Goal: Book appointment/travel/reservation

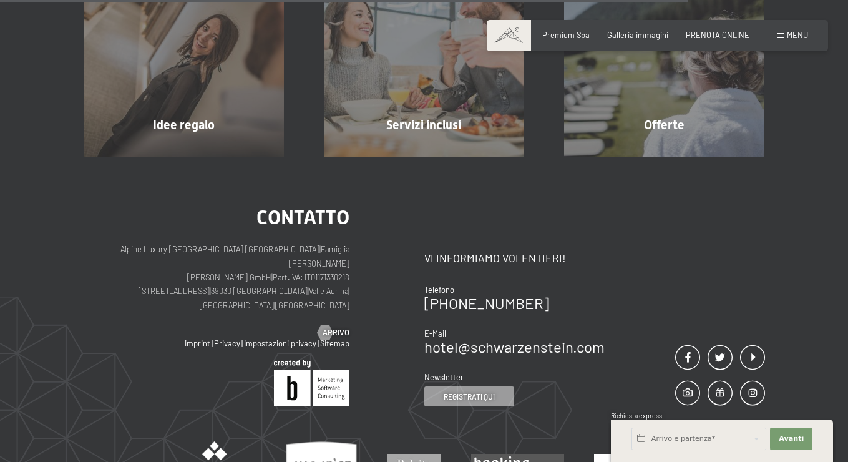
scroll to position [747, 0]
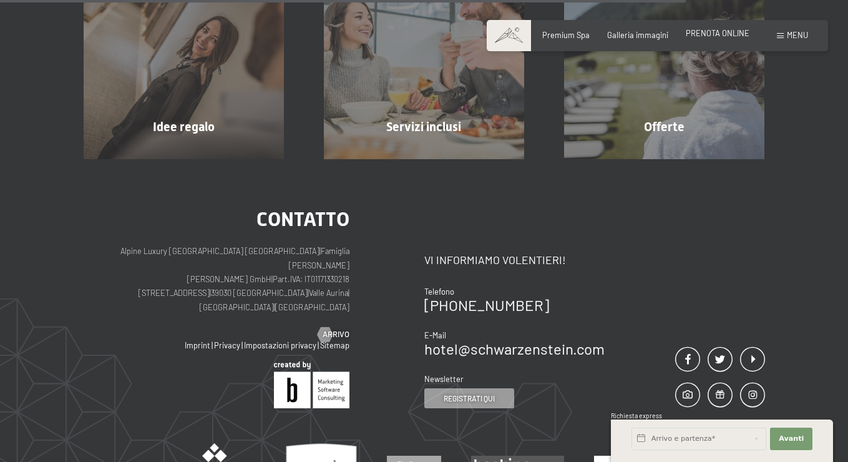
click at [718, 32] on span "PRENOTA ONLINE" at bounding box center [717, 33] width 64 height 10
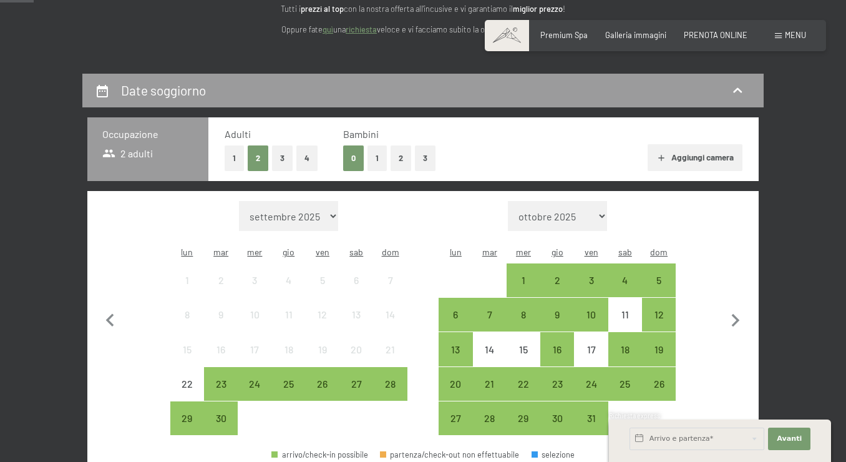
scroll to position [174, 0]
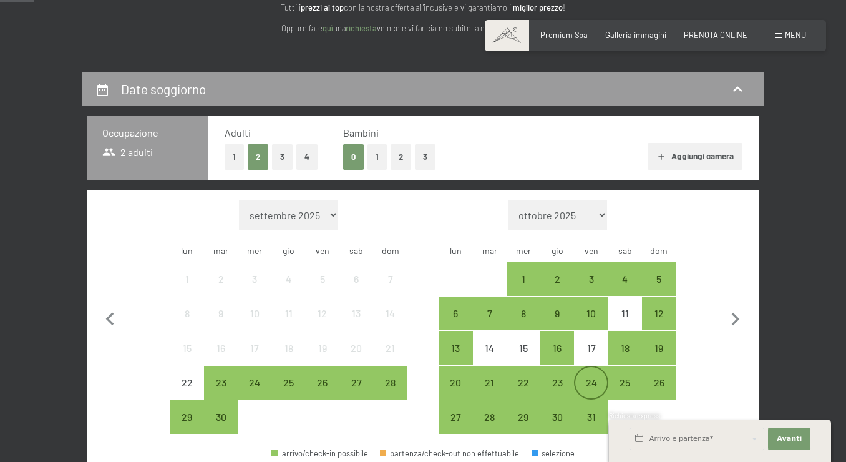
click at [591, 377] on div "24" at bounding box center [590, 392] width 31 height 31
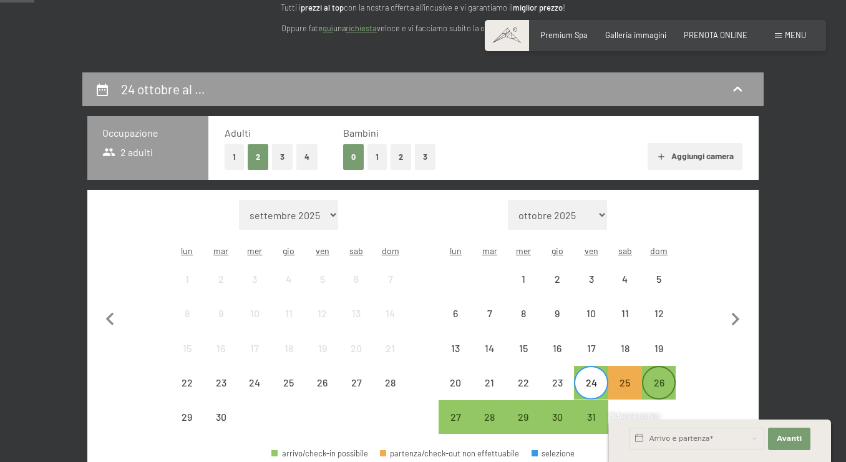
click at [664, 377] on div "26" at bounding box center [658, 392] width 31 height 31
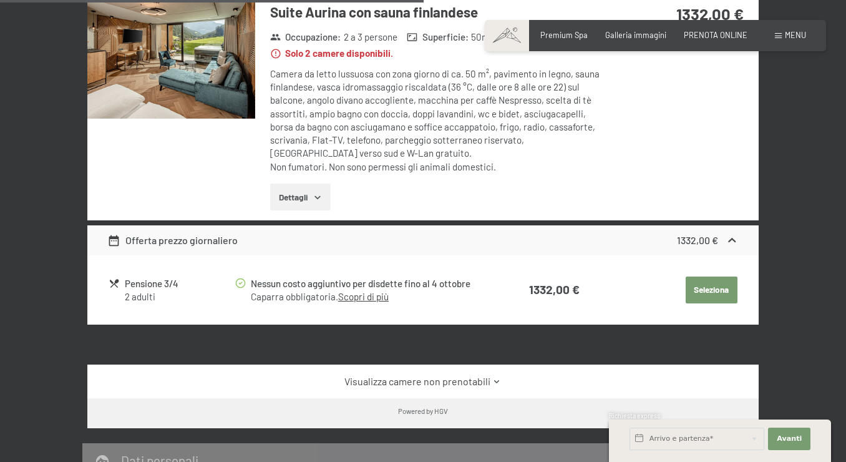
scroll to position [793, 0]
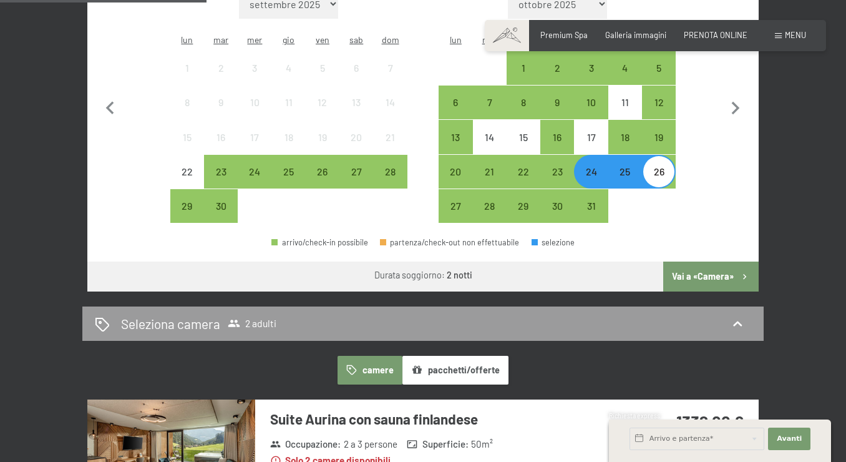
click at [705, 261] on button "Vai a «Camera»" at bounding box center [710, 276] width 95 height 30
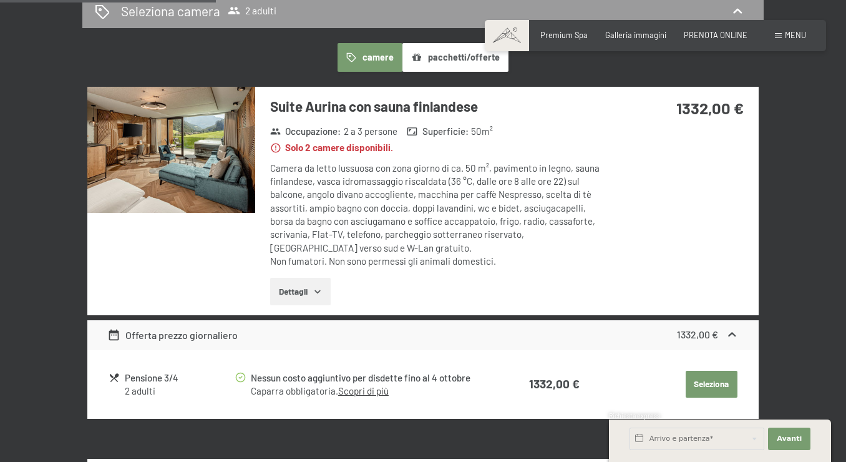
scroll to position [306, 0]
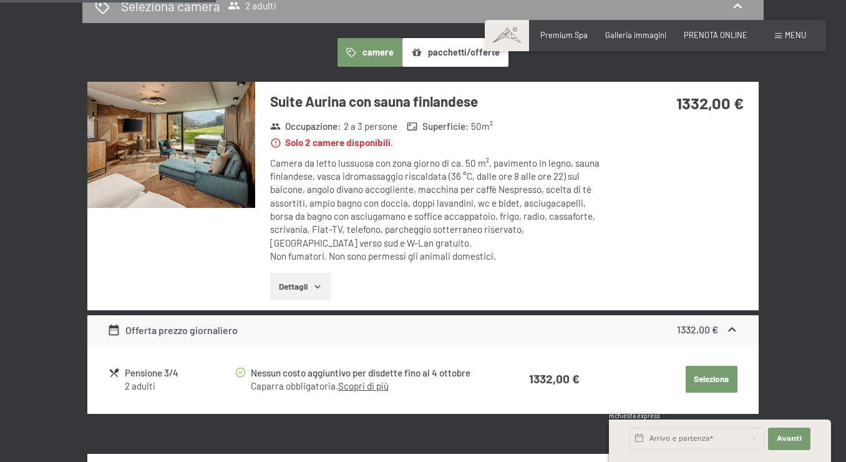
click at [733, 327] on icon at bounding box center [731, 329] width 7 height 4
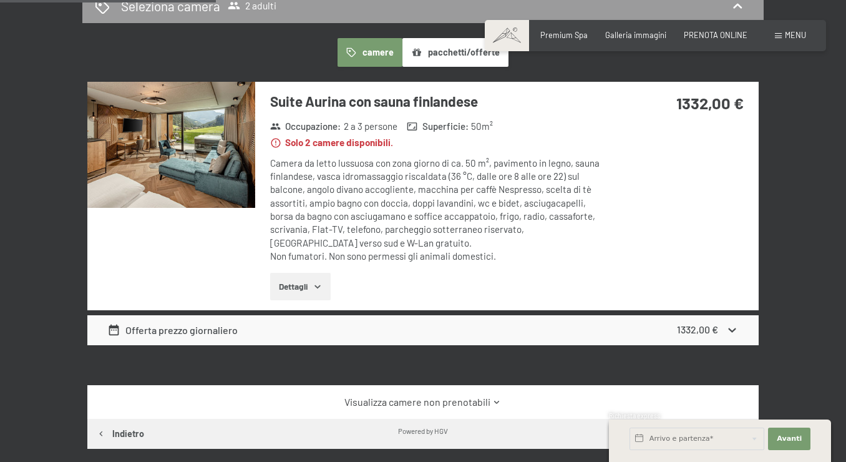
click at [733, 328] on icon at bounding box center [731, 330] width 7 height 4
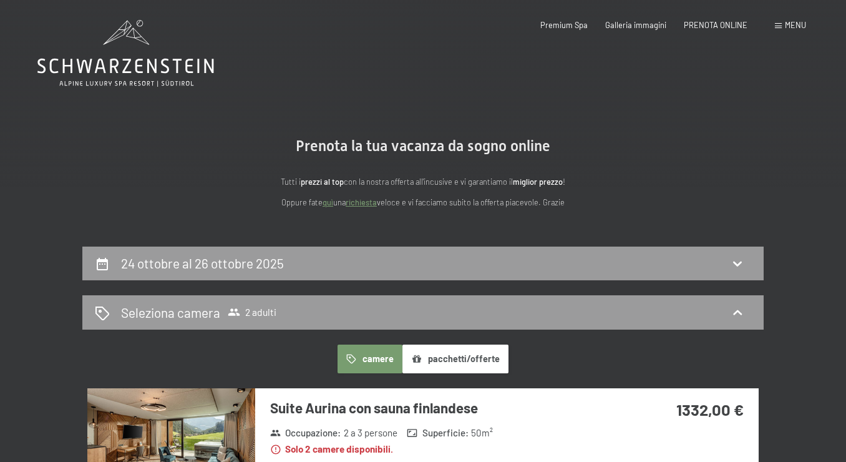
scroll to position [0, 0]
click at [705, 27] on span "PRENOTA ONLINE" at bounding box center [716, 23] width 64 height 10
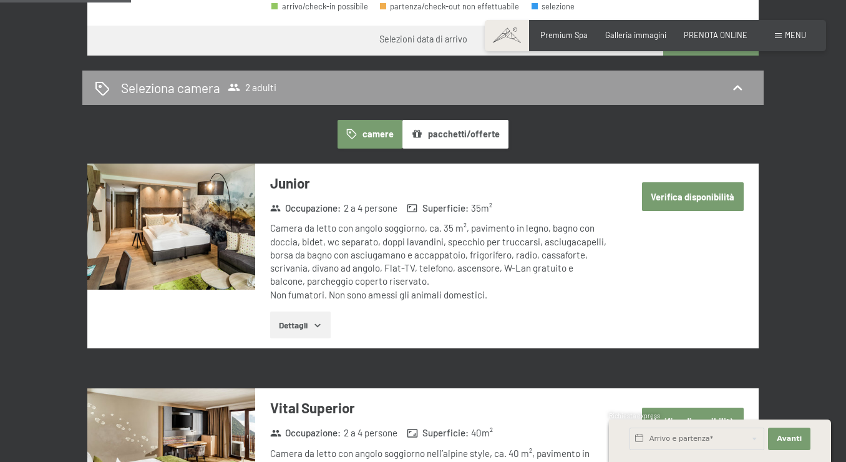
scroll to position [612, 0]
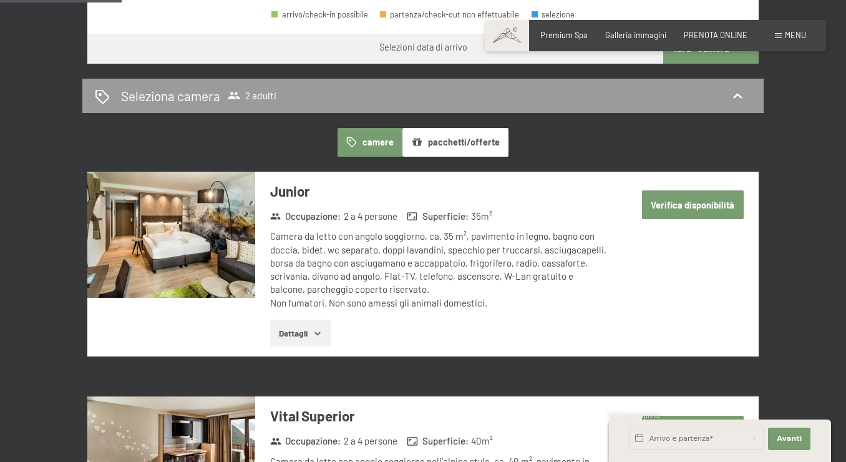
click at [688, 190] on button "Verifica disponibilità" at bounding box center [693, 204] width 102 height 29
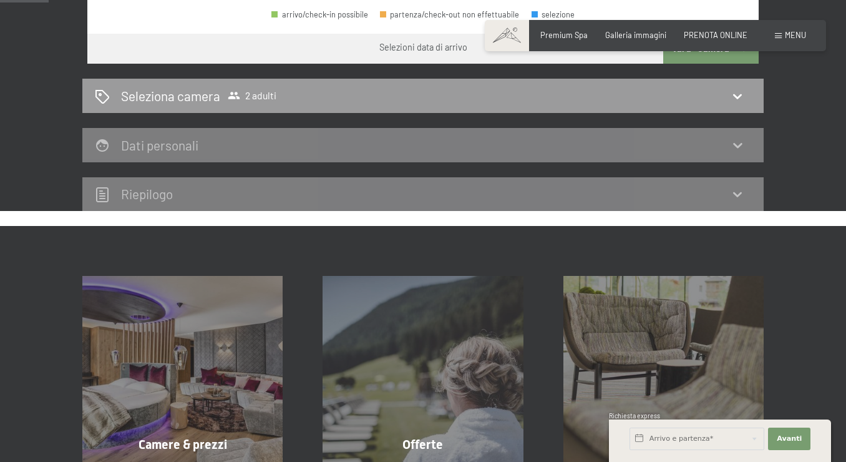
scroll to position [245, 0]
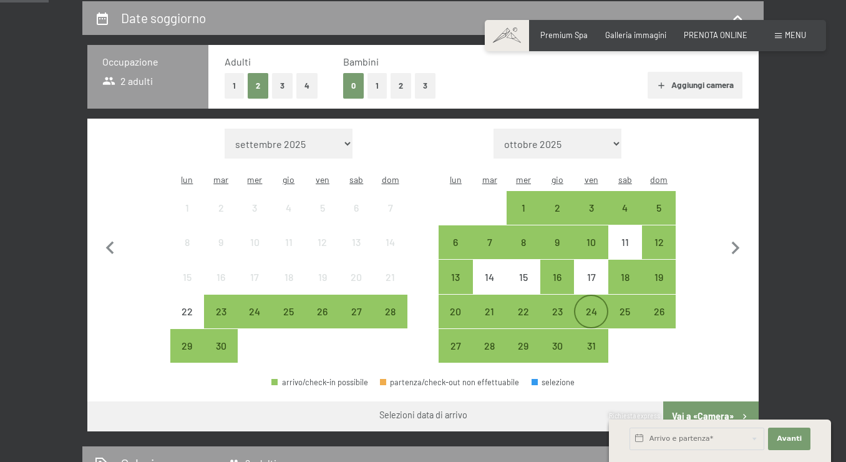
click at [589, 306] on div "24" at bounding box center [590, 321] width 31 height 31
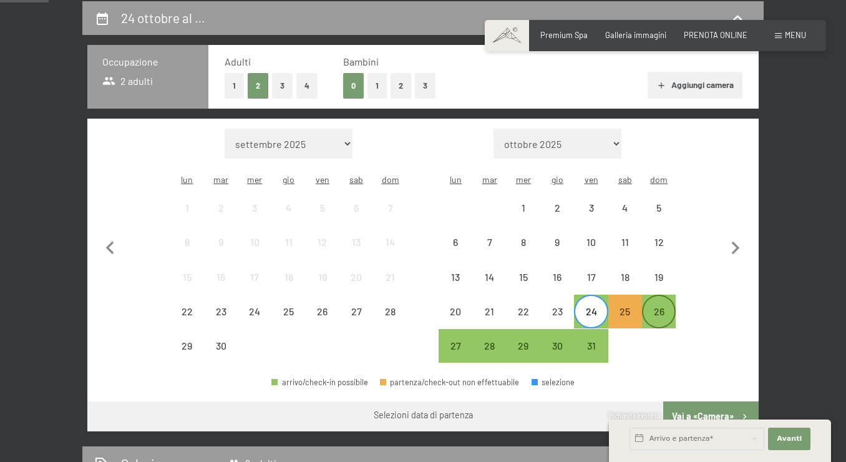
click at [653, 306] on div "26" at bounding box center [658, 321] width 31 height 31
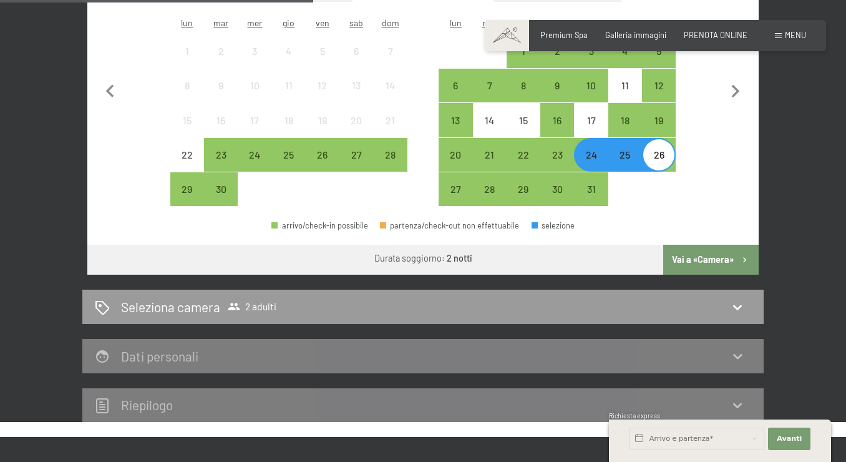
scroll to position [403, 0]
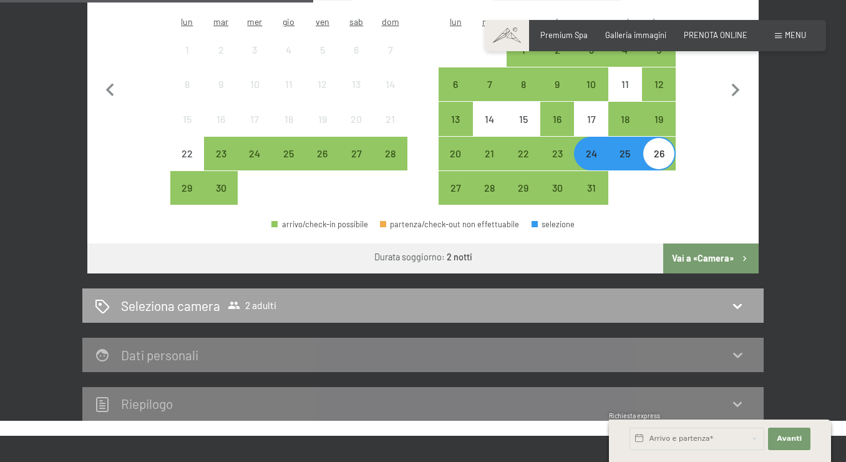
click at [731, 298] on icon at bounding box center [737, 305] width 15 height 15
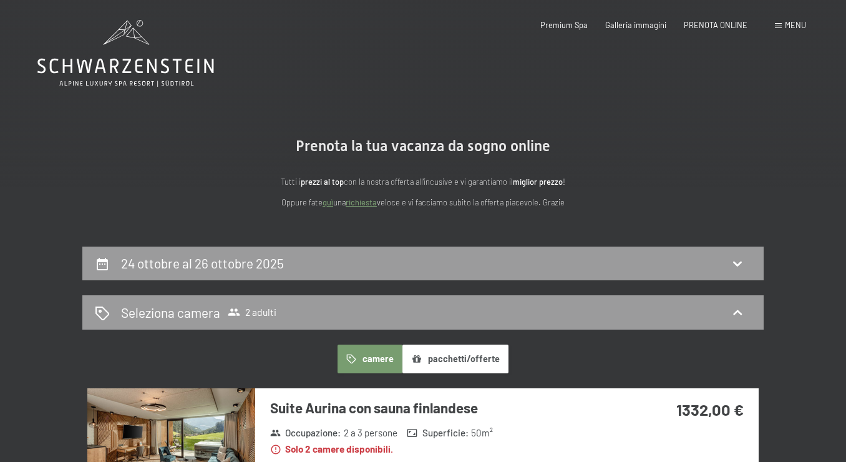
scroll to position [0, 0]
click at [166, 60] on icon at bounding box center [125, 53] width 176 height 67
